Goal: Task Accomplishment & Management: Use online tool/utility

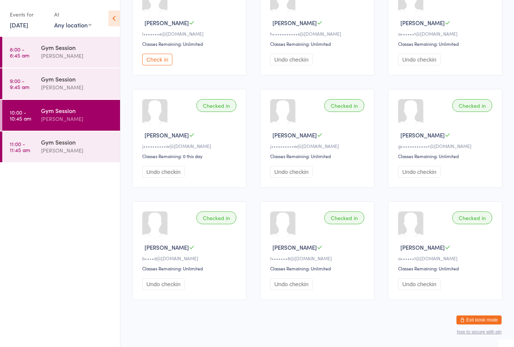
click at [64, 146] on div "Gym Session" at bounding box center [77, 142] width 73 height 8
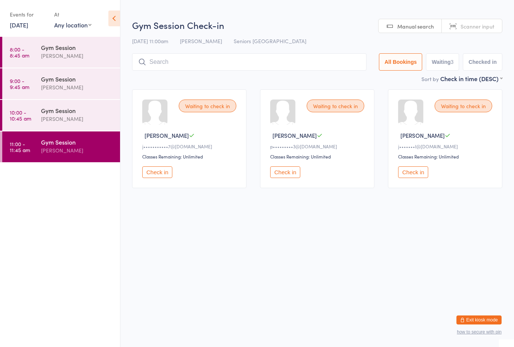
click at [201, 108] on div "Waiting to check in" at bounding box center [208, 106] width 58 height 13
click at [159, 178] on button "Check in" at bounding box center [157, 173] width 30 height 12
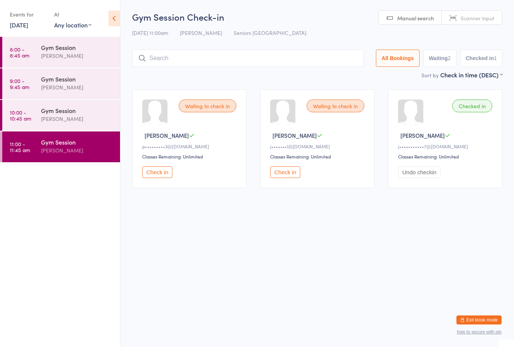
click at [159, 177] on button "Check in" at bounding box center [157, 173] width 30 height 12
click at [62, 114] on div "Gym Session" at bounding box center [77, 110] width 73 height 8
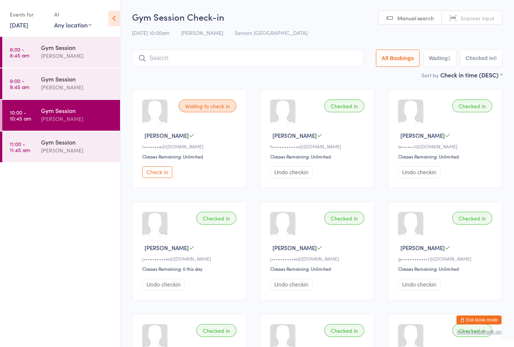
click at [210, 112] on div "Waiting to check in" at bounding box center [208, 106] width 58 height 13
click at [209, 107] on div "Waiting to check in" at bounding box center [208, 106] width 58 height 13
click at [156, 173] on button "Check in" at bounding box center [157, 173] width 30 height 12
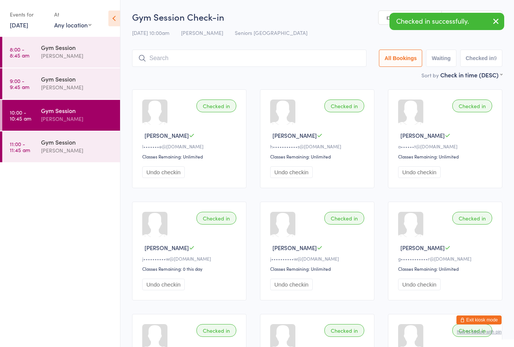
click at [41, 82] on div "Gym Session" at bounding box center [77, 79] width 73 height 8
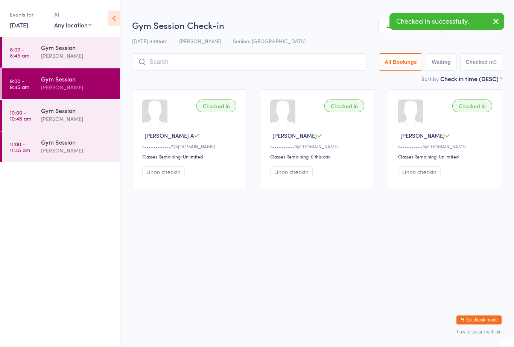
click at [51, 54] on div "[PERSON_NAME]" at bounding box center [77, 56] width 73 height 9
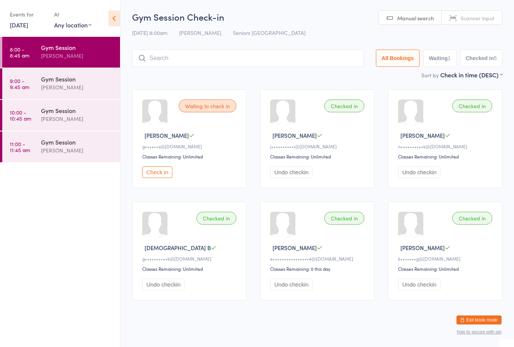
click at [59, 144] on div "Gym Session" at bounding box center [77, 142] width 73 height 8
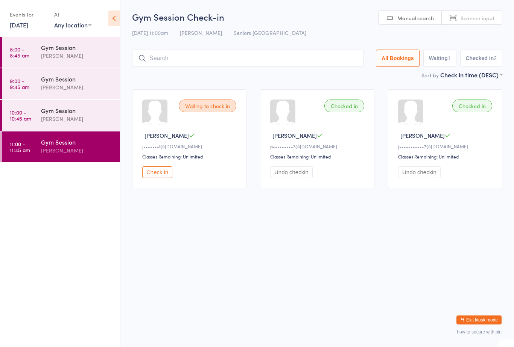
click at [157, 173] on button "Check in" at bounding box center [157, 173] width 30 height 12
